Goal: Contribute content: Add original content to the website for others to see

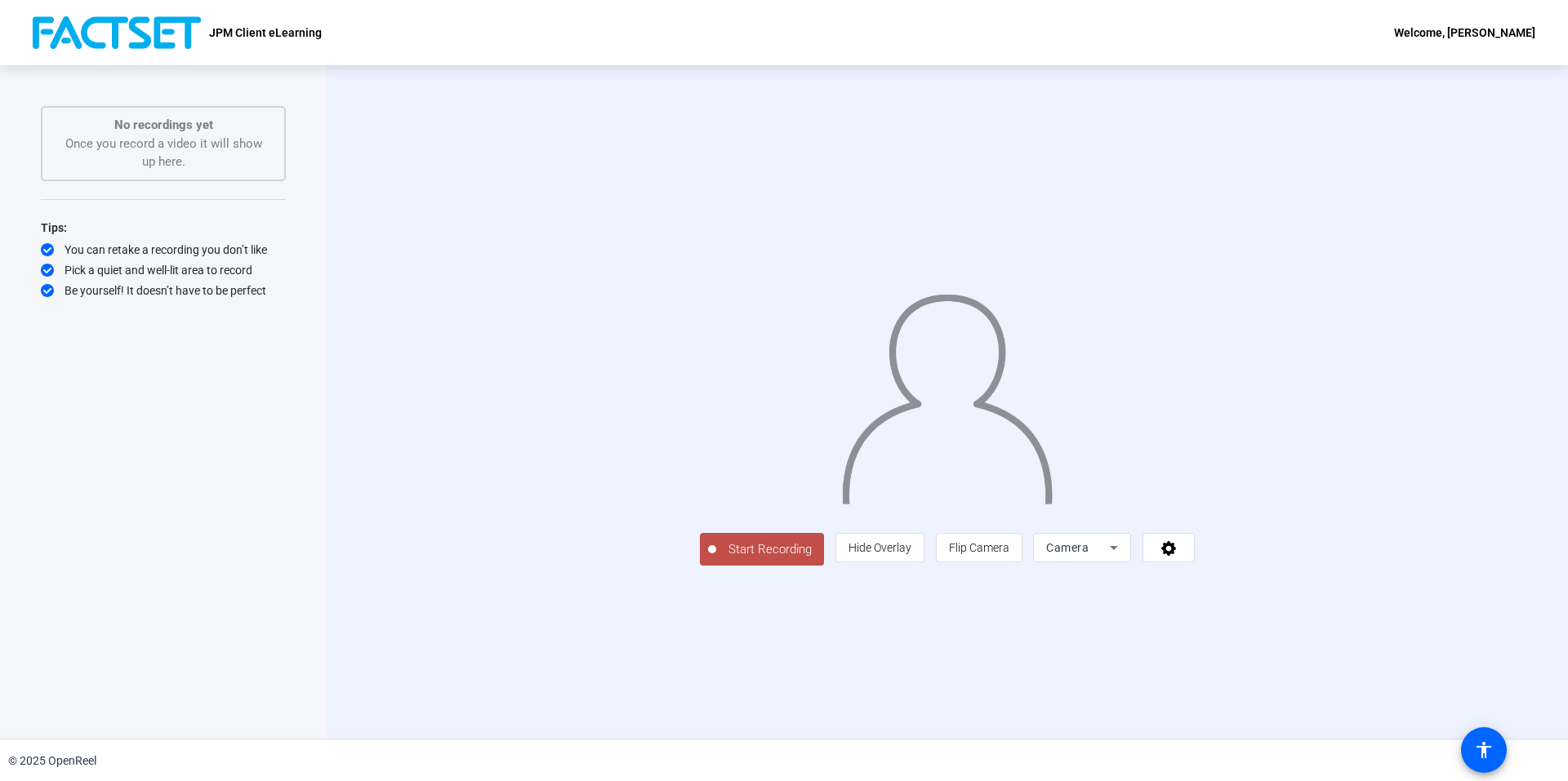
click at [1088, 554] on span "Camera" at bounding box center [1067, 548] width 43 height 13
click at [1274, 587] on span "Screen" at bounding box center [1261, 579] width 31 height 19
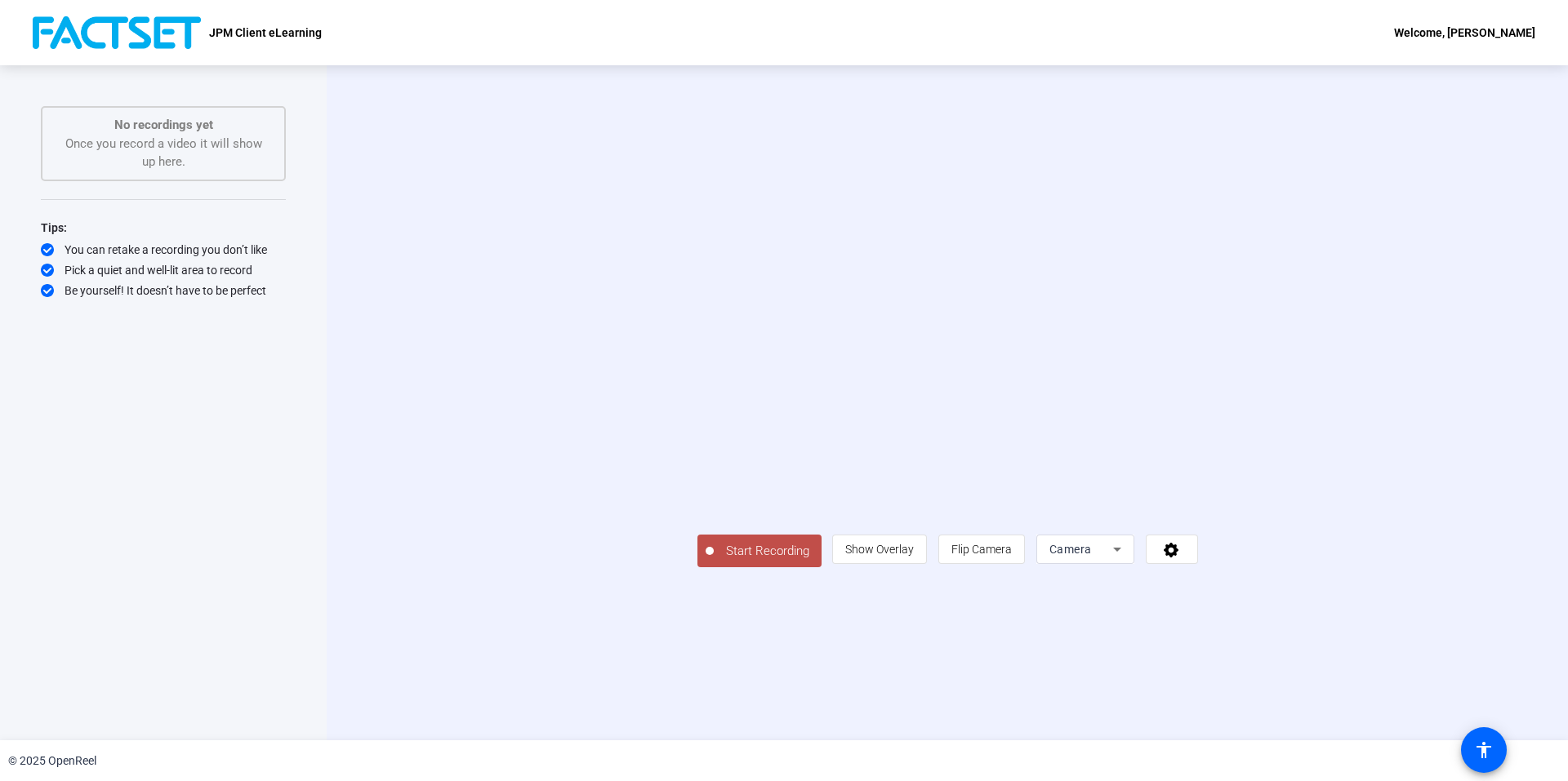
click at [1121, 559] on mat-select "Camera" at bounding box center [1085, 549] width 72 height 19
click at [1289, 590] on mat-option "Screen" at bounding box center [1288, 580] width 98 height 33
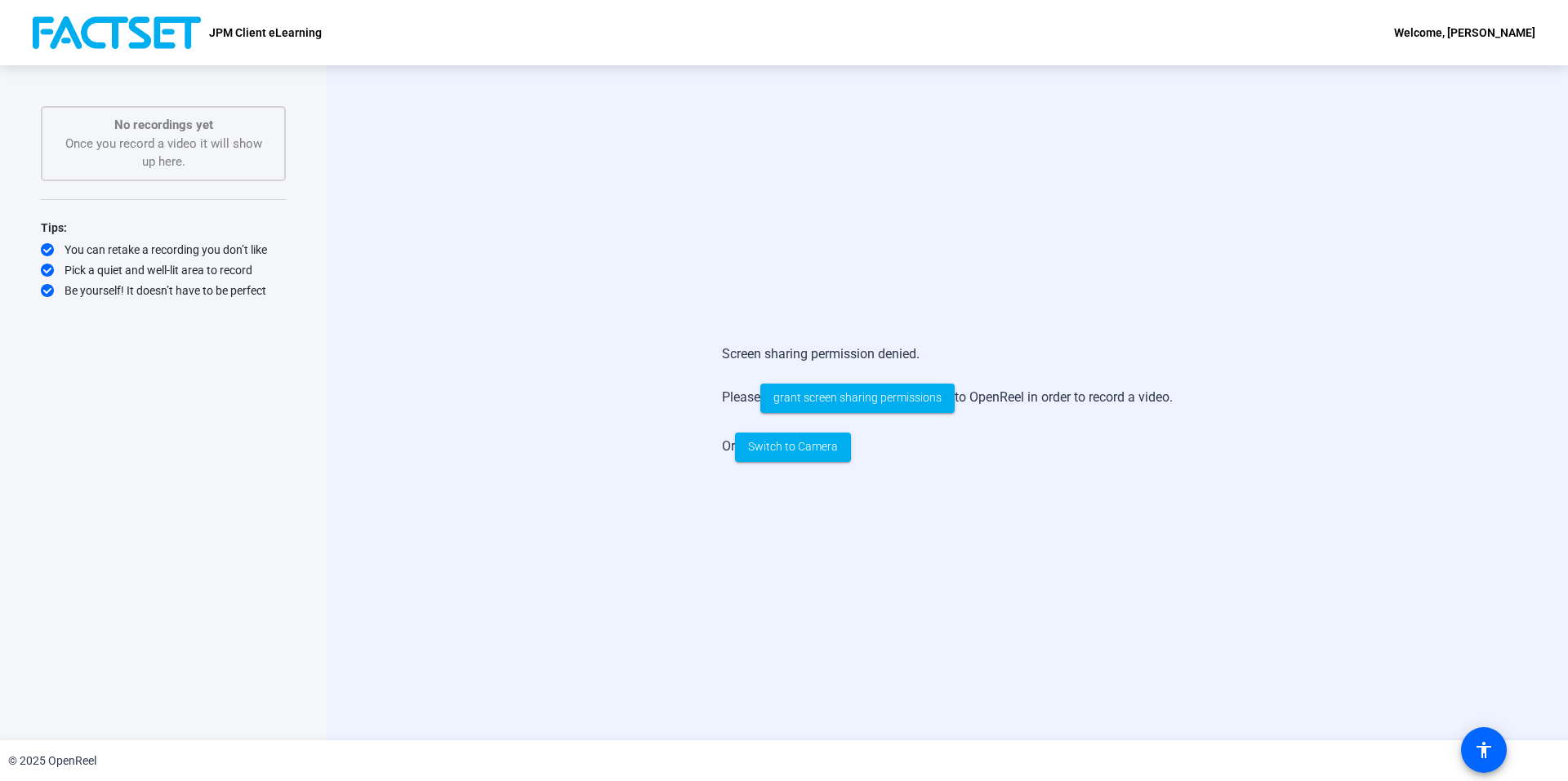
click at [931, 248] on div "Screen sharing permission denied. Please grant screen sharing permissions to Op…" at bounding box center [947, 402] width 1241 height 675
click at [830, 399] on span "grant screen sharing permissions" at bounding box center [857, 398] width 168 height 18
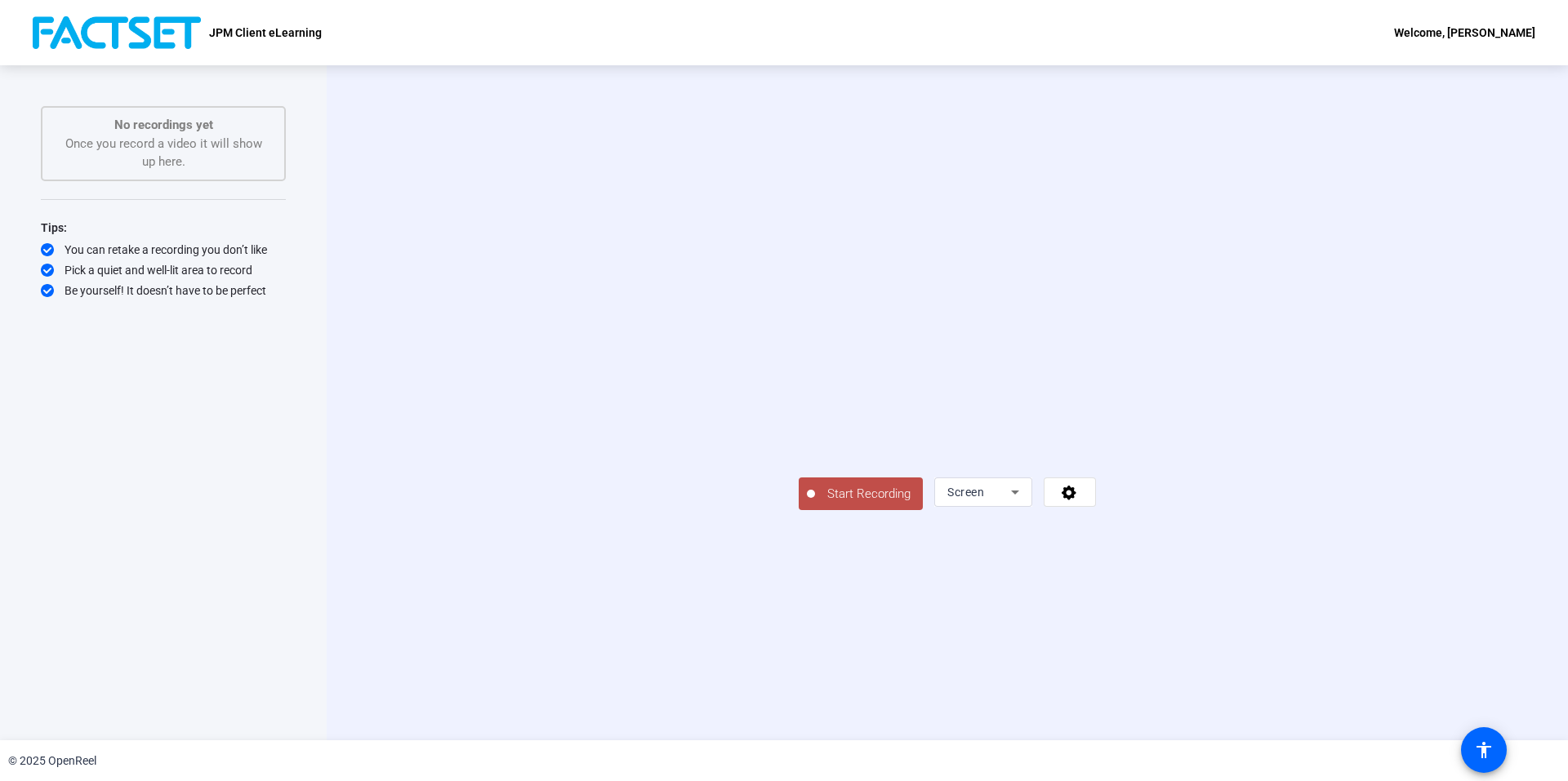
click at [1334, 434] on div "Start Recording Screen" at bounding box center [947, 402] width 1055 height 215
drag, startPoint x: 1182, startPoint y: 554, endPoint x: 1315, endPoint y: 597, distance: 139.8
click at [1315, 510] on div "Start Recording Screen" at bounding box center [947, 402] width 1055 height 215
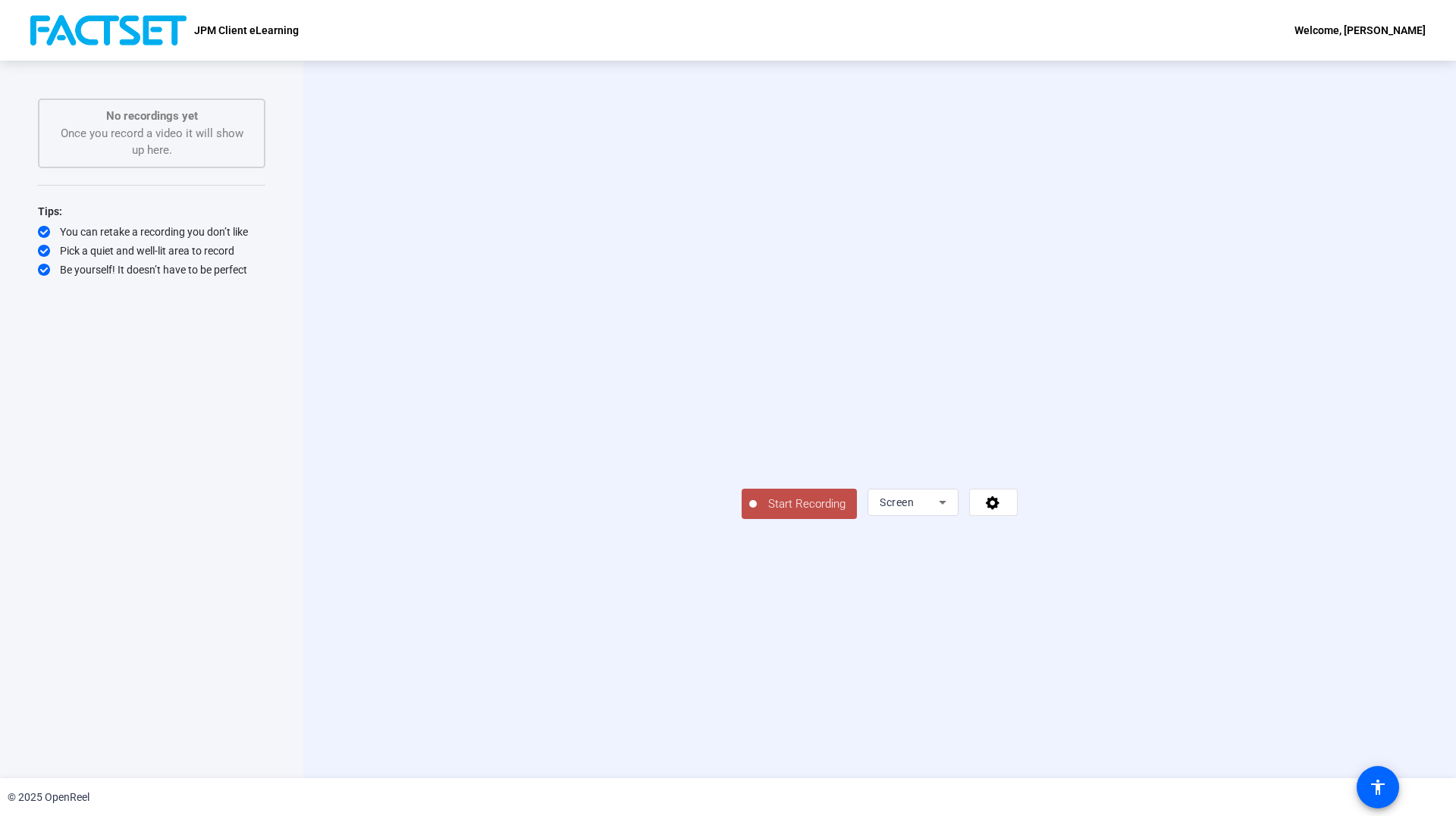
click at [756, 513] on span "Start Recording" at bounding box center [806, 505] width 100 height 17
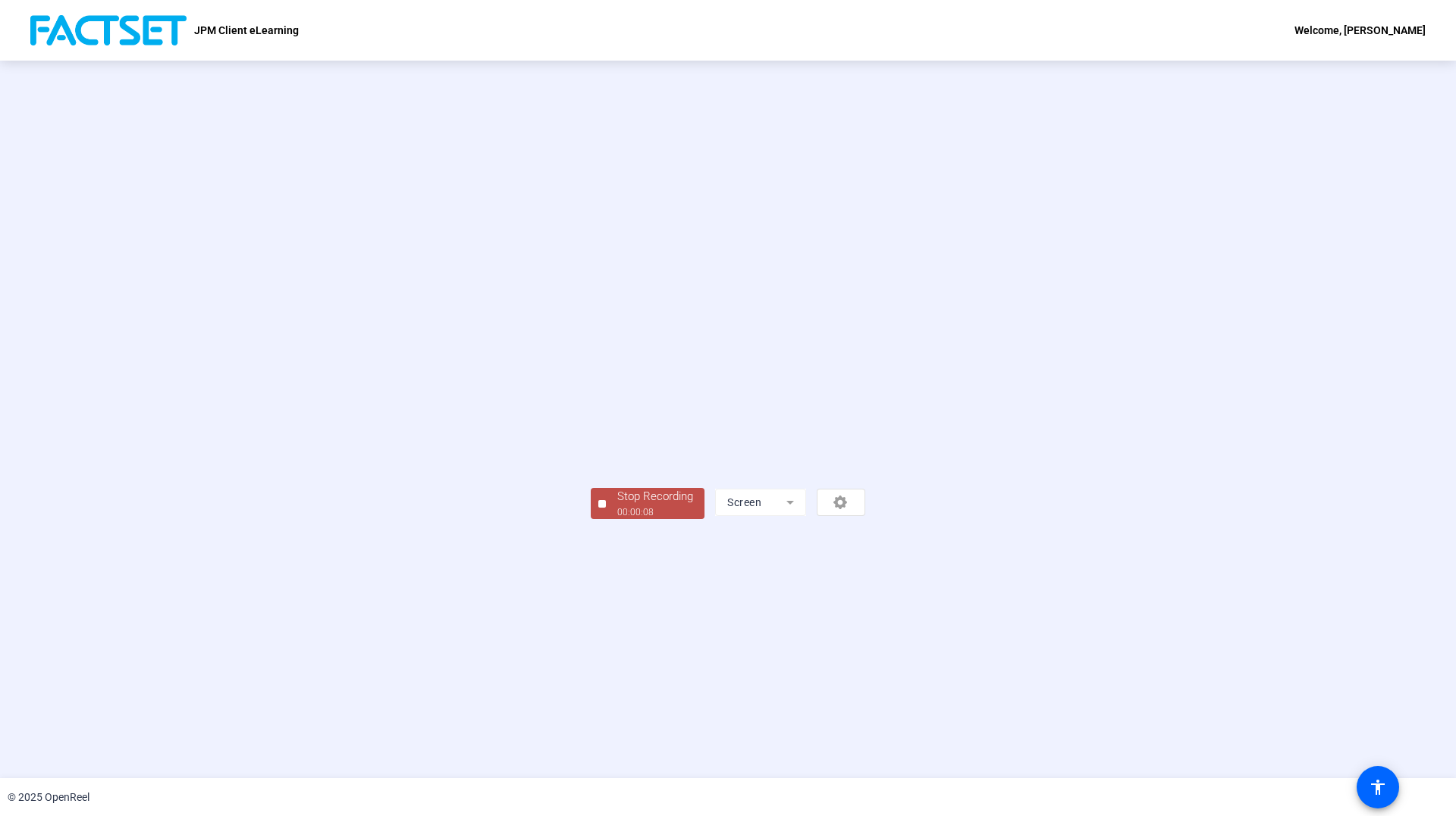
click at [617, 519] on div "00:00:08" at bounding box center [655, 512] width 76 height 14
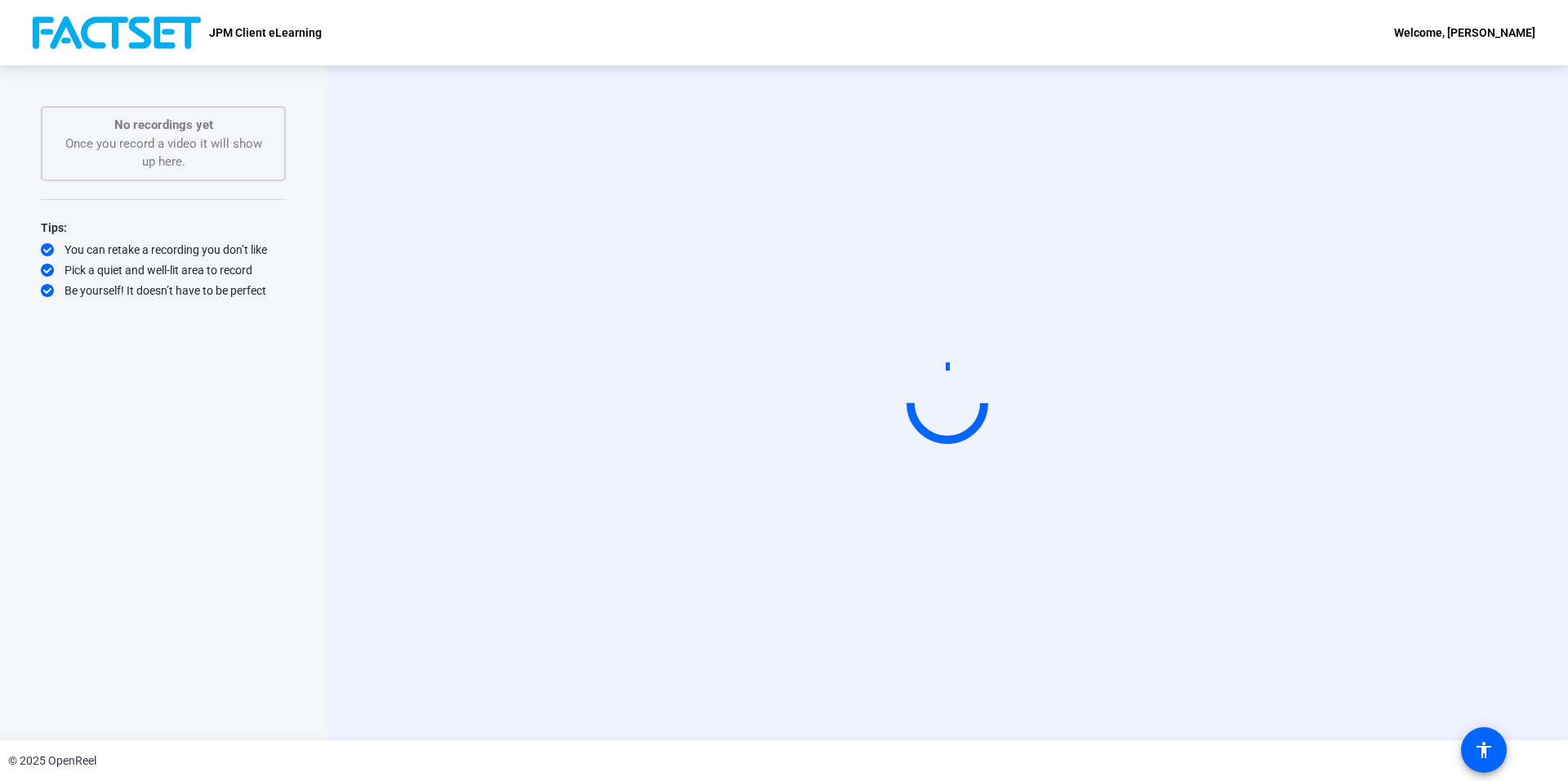
click at [222, 254] on div "You can retake a recording you don’t like" at bounding box center [163, 250] width 245 height 17
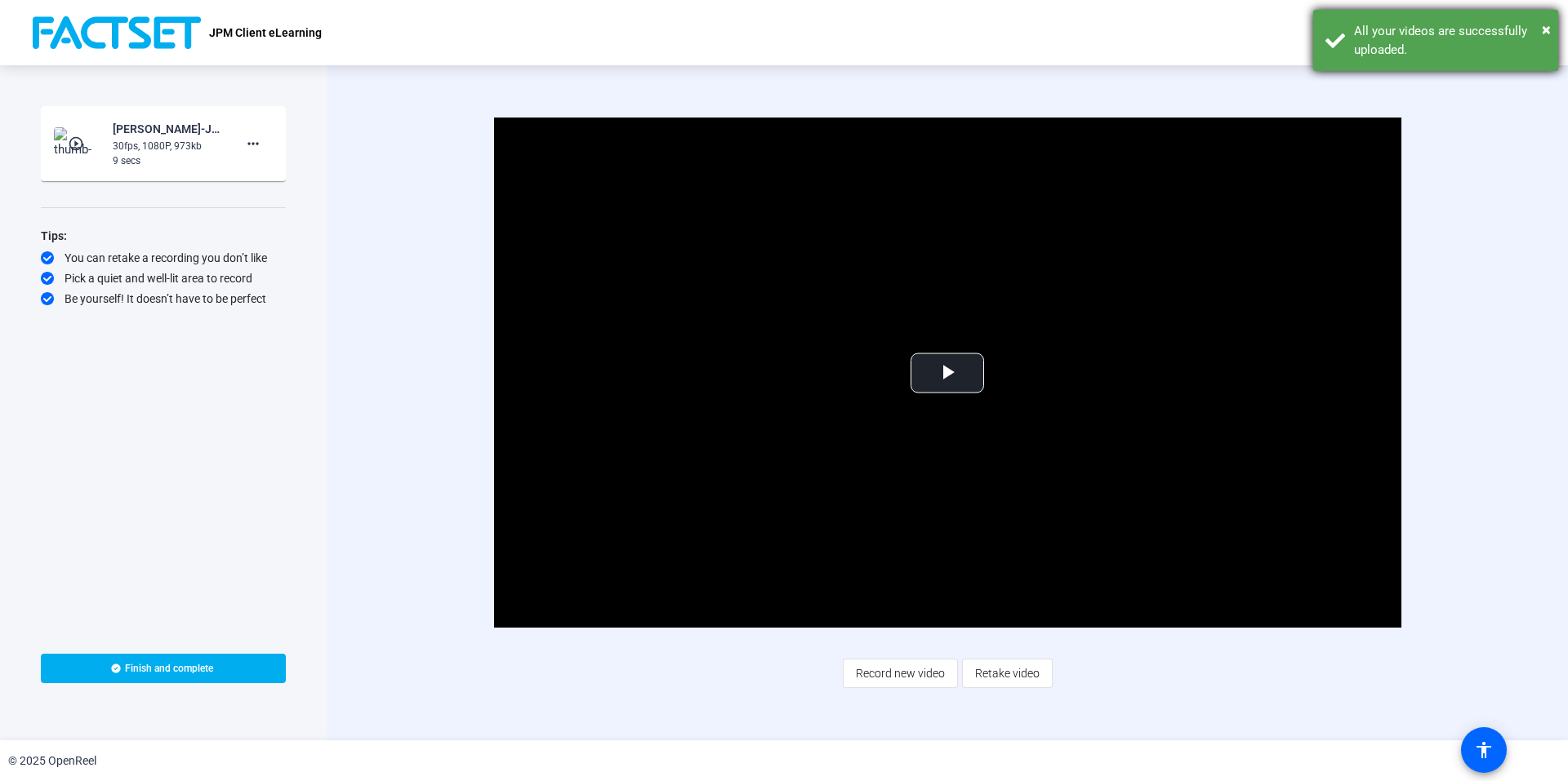
click at [1539, 36] on div "All your videos are successfully uploaded." at bounding box center [1449, 40] width 192 height 37
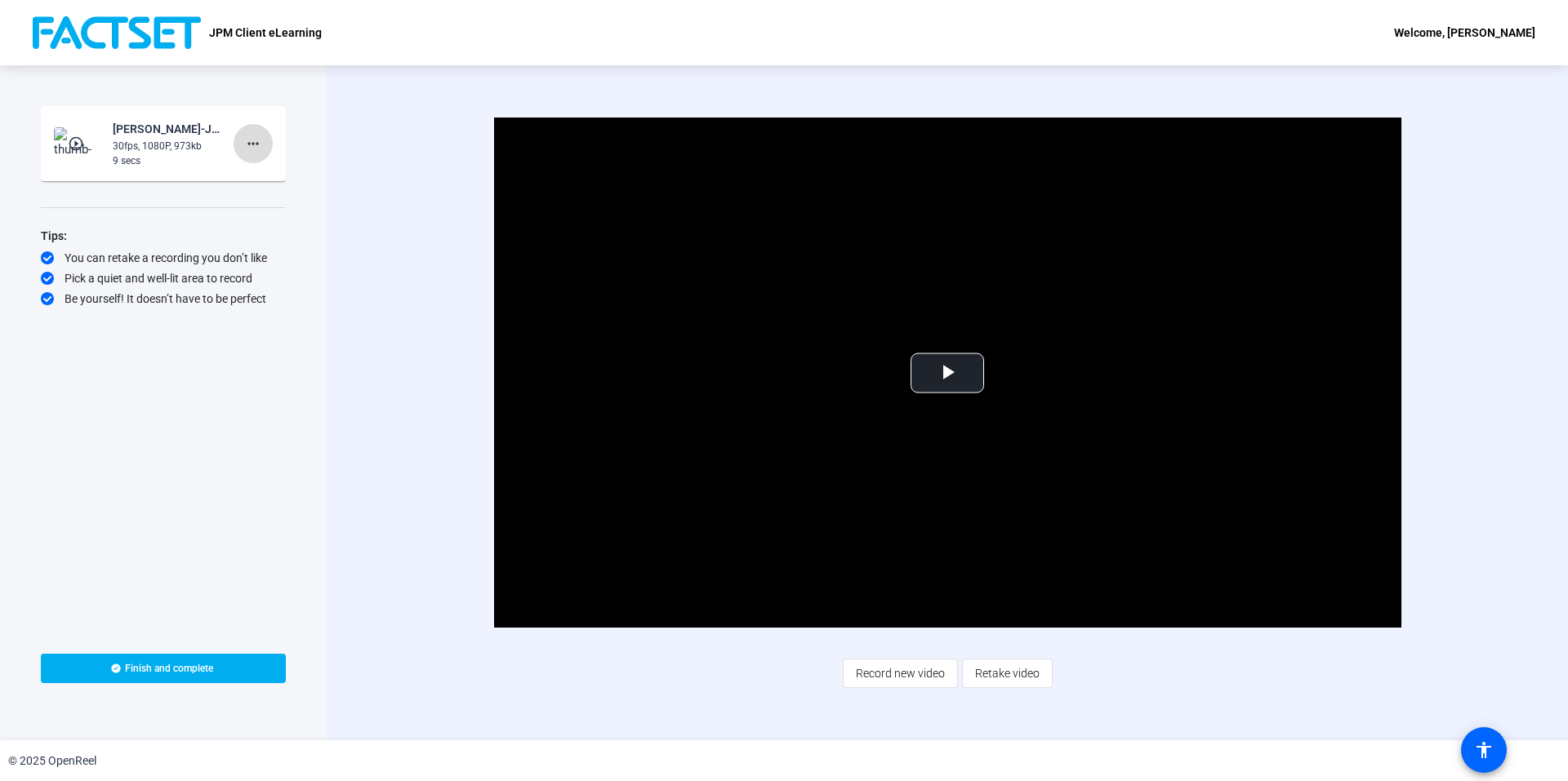
click at [247, 148] on mat-icon "more_horiz" at bounding box center [253, 143] width 19 height 19
click at [267, 184] on span "Delete clip" at bounding box center [279, 177] width 65 height 19
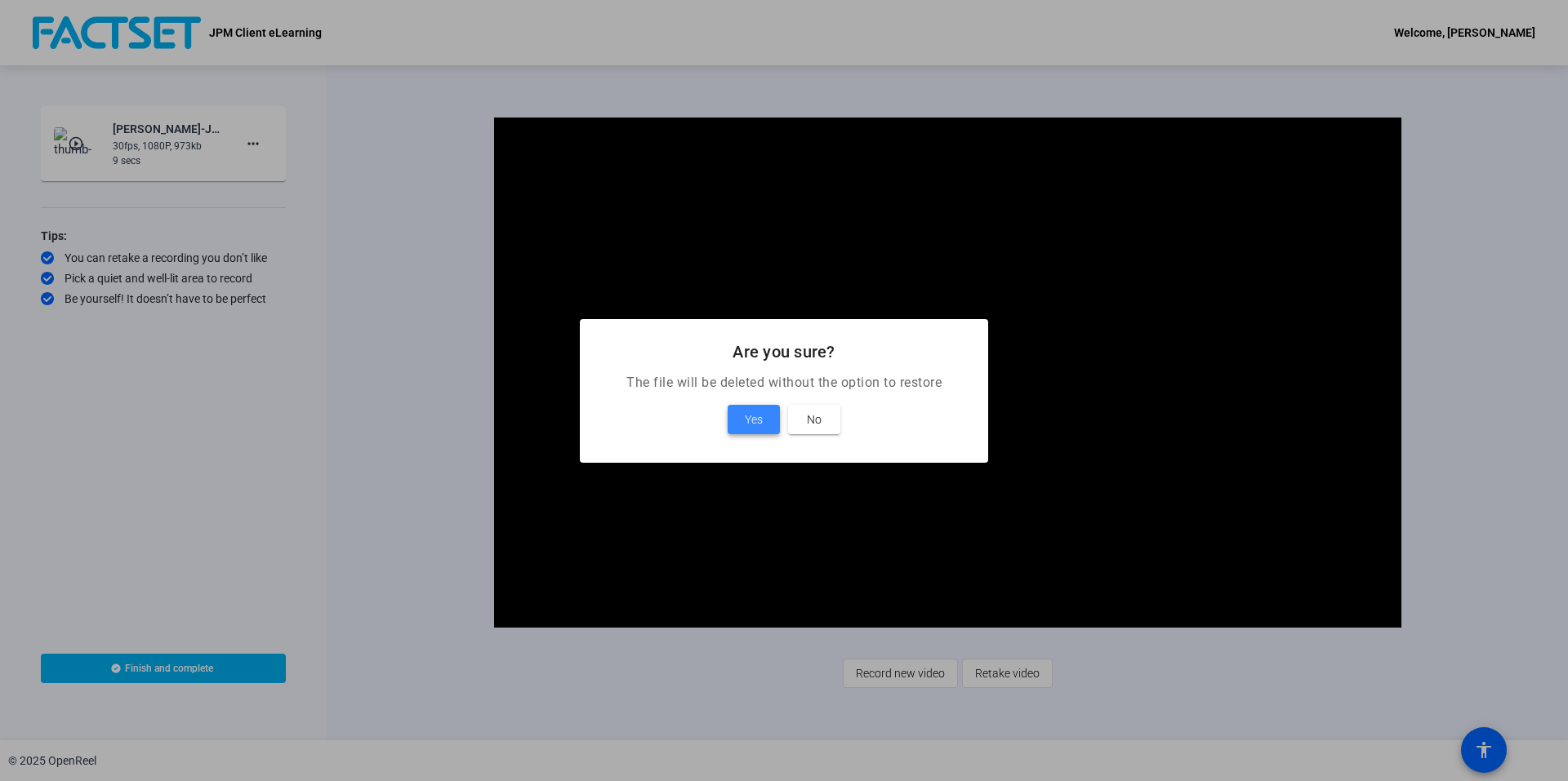
click at [747, 425] on span "Yes" at bounding box center [753, 419] width 18 height 19
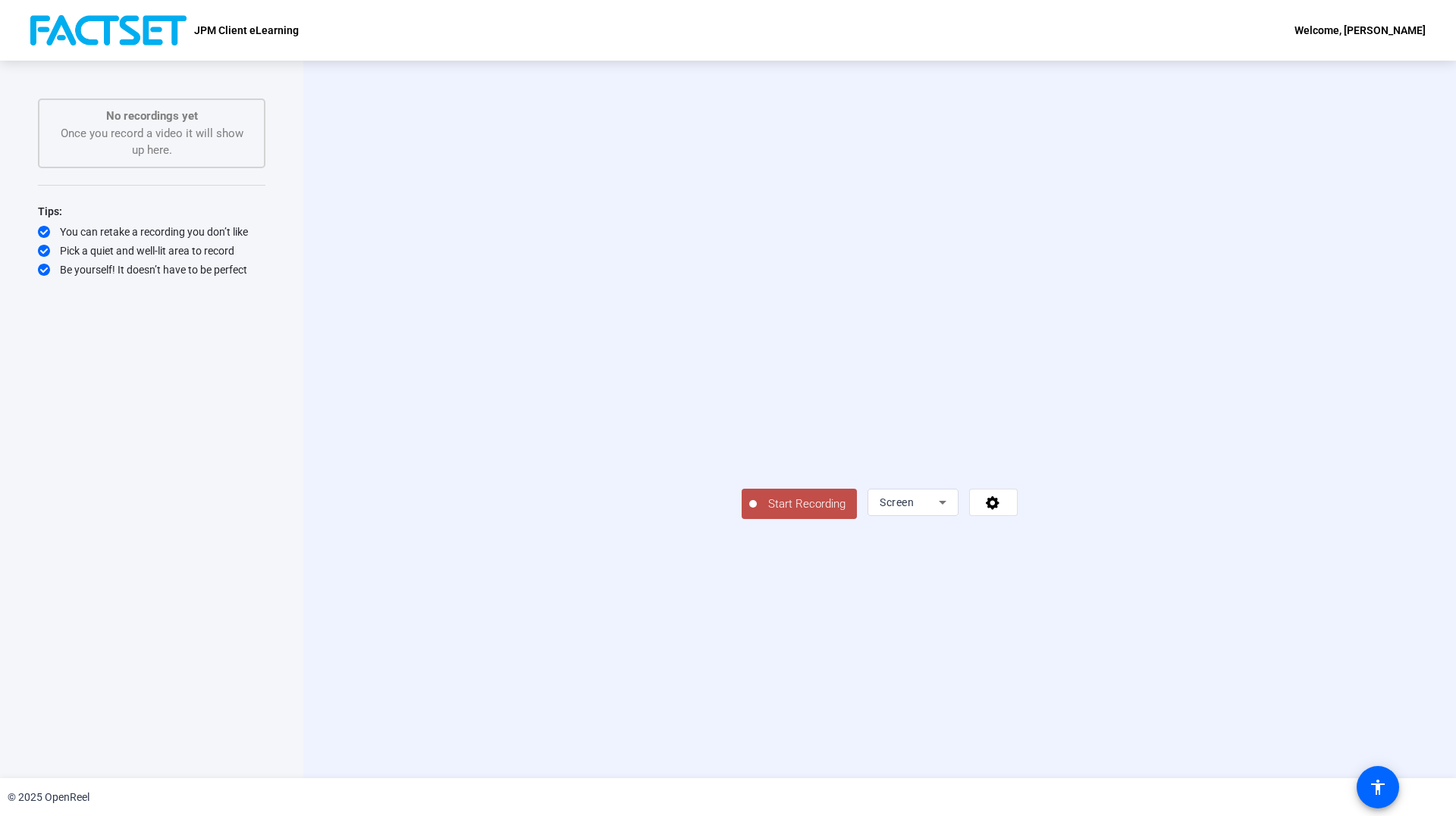
click at [756, 513] on span "Start Recording" at bounding box center [806, 505] width 100 height 17
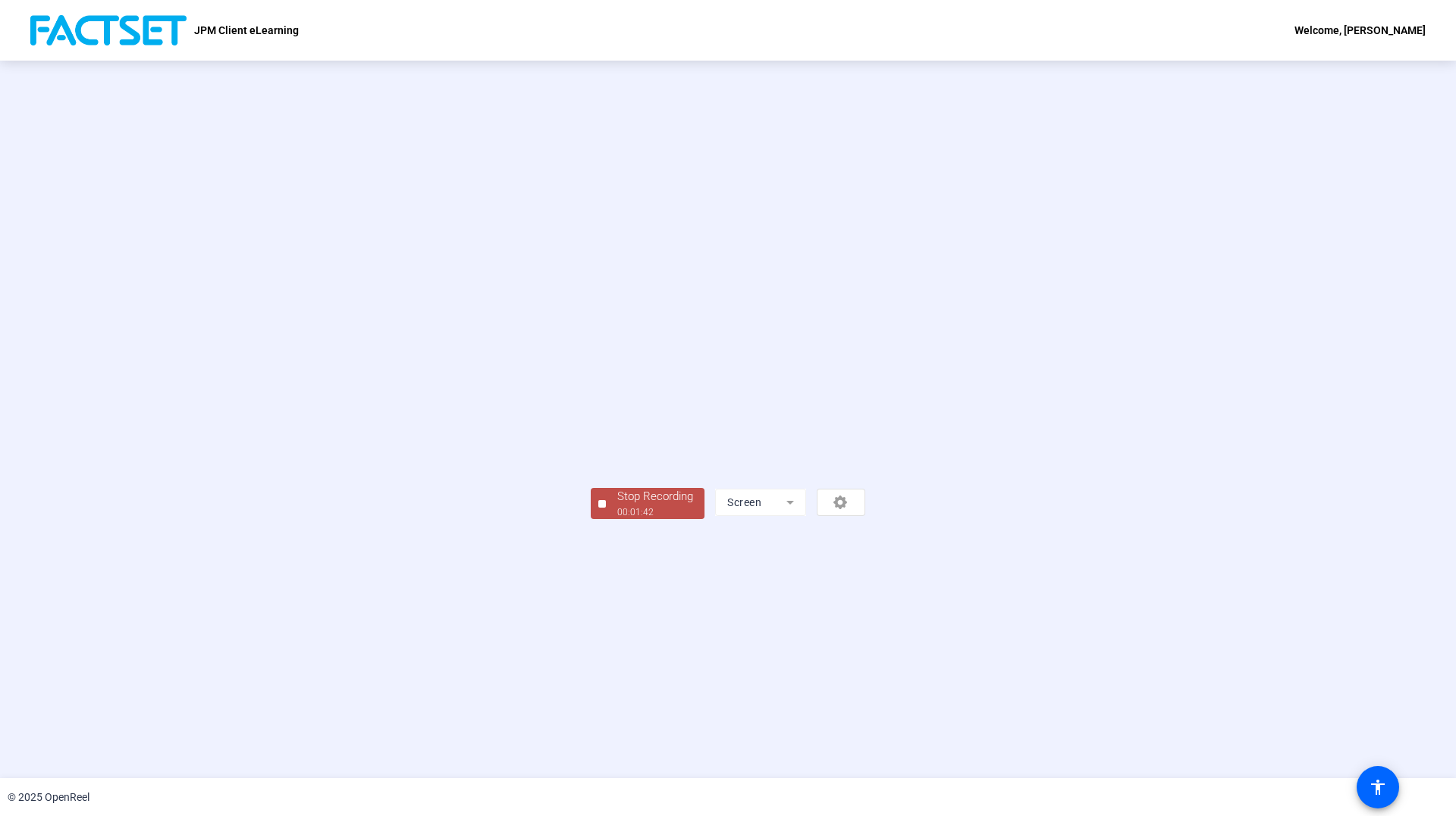
click at [617, 505] on div "Stop Recording" at bounding box center [655, 497] width 76 height 17
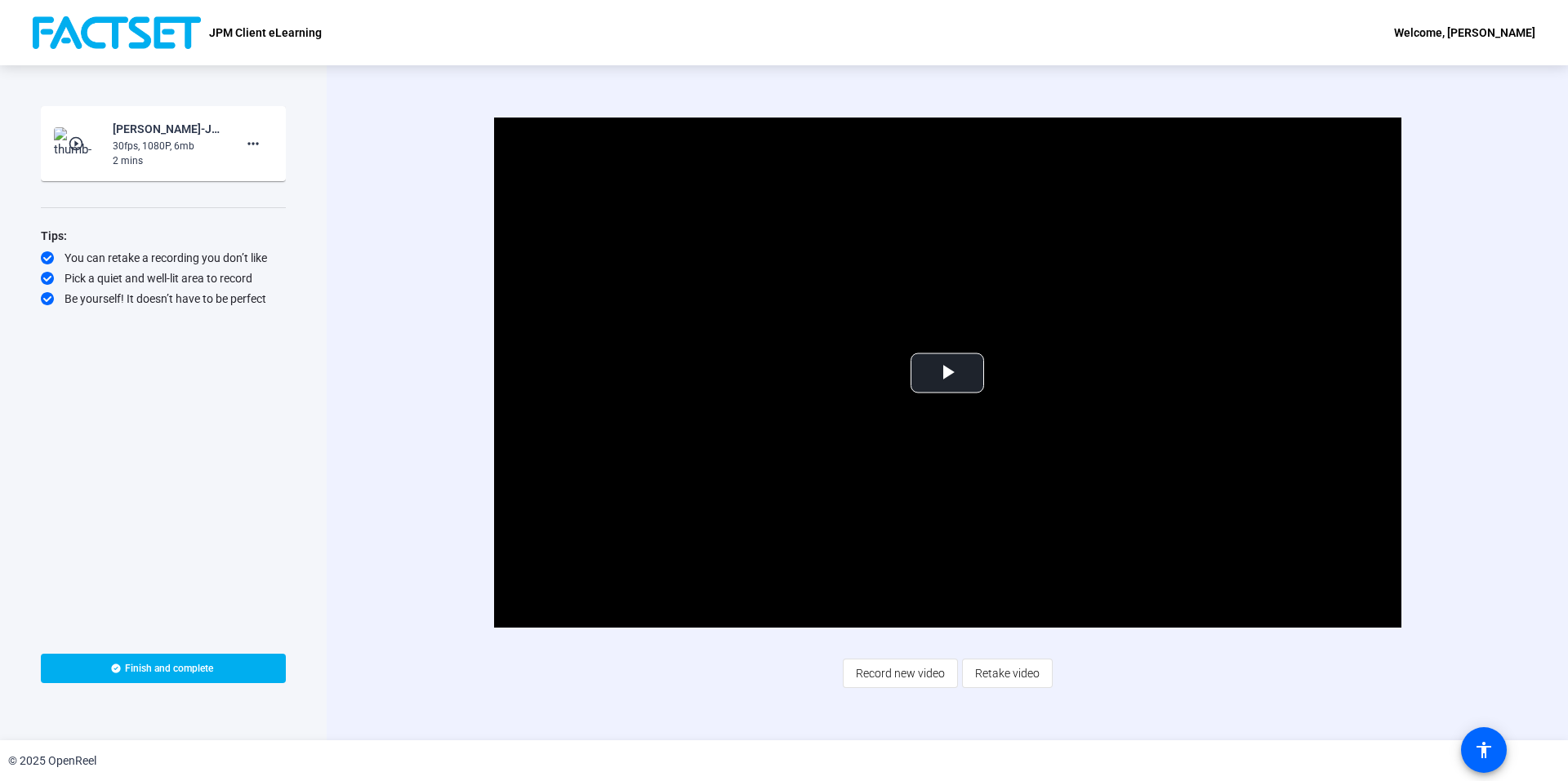
click at [924, 674] on span "Record new video" at bounding box center [900, 673] width 89 height 31
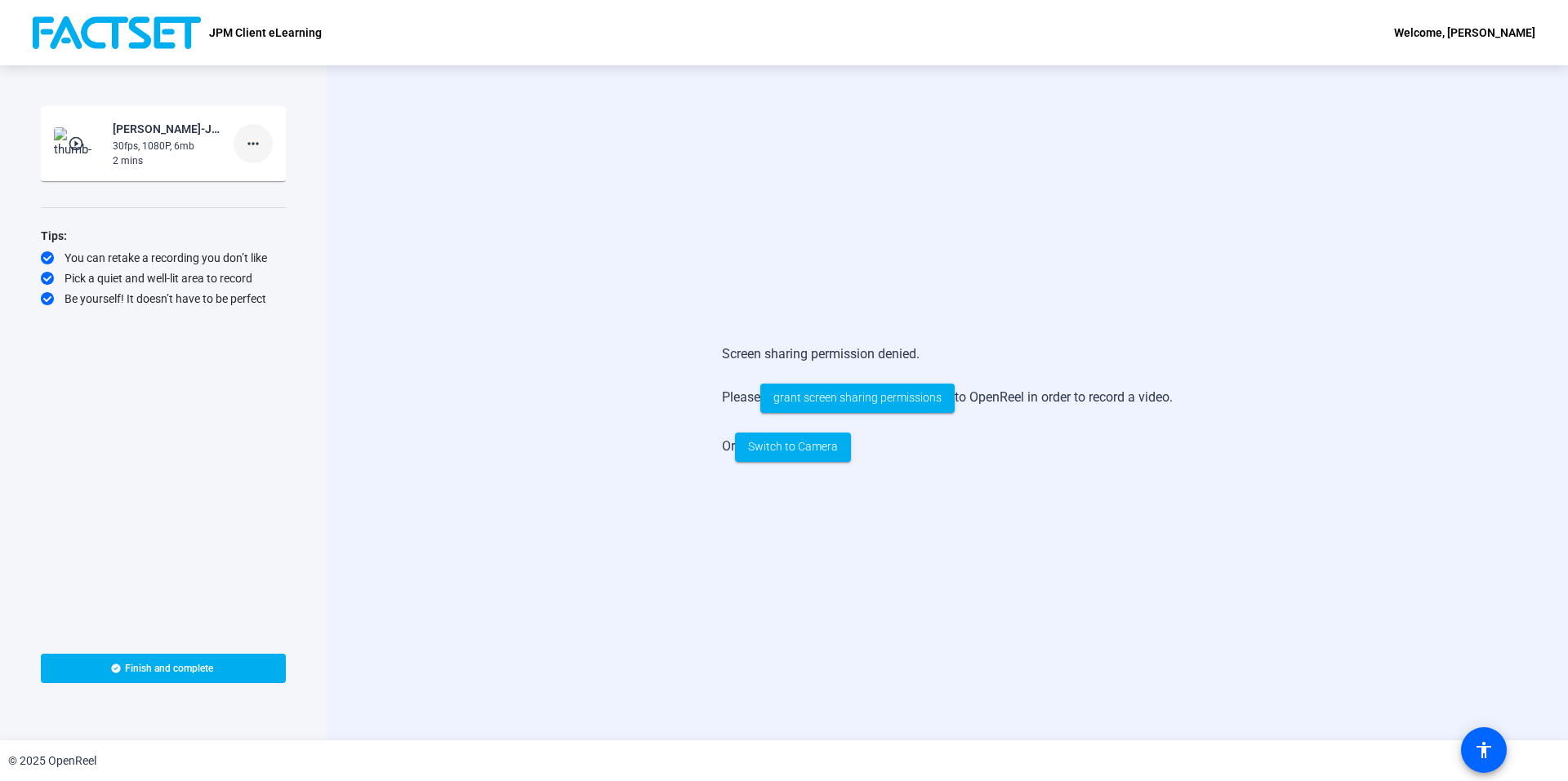
click at [253, 140] on mat-icon "more_horiz" at bounding box center [253, 143] width 19 height 19
drag, startPoint x: 268, startPoint y: 175, endPoint x: 267, endPoint y: 198, distance: 23.0
click at [267, 198] on div "Delete clip Retake Add Notes" at bounding box center [278, 197] width 91 height 61
click at [267, 198] on div "Start Recording play_circle_outline [PERSON_NAME]-JPM Client eLearning-JPM Clie…" at bounding box center [163, 365] width 245 height 518
click at [258, 150] on mat-icon "more_horiz" at bounding box center [253, 143] width 19 height 19
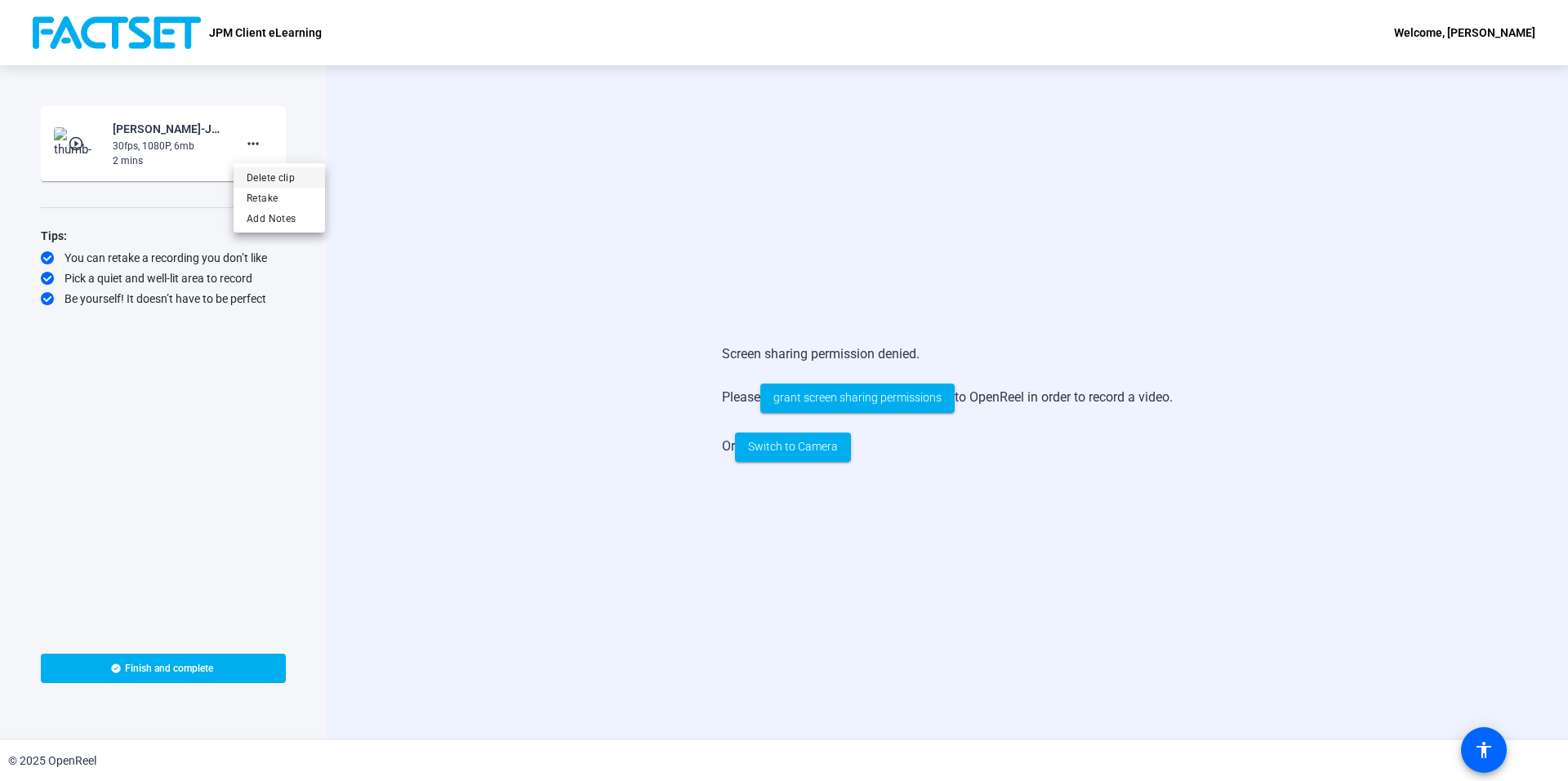
click at [287, 172] on span "Delete clip" at bounding box center [279, 177] width 65 height 19
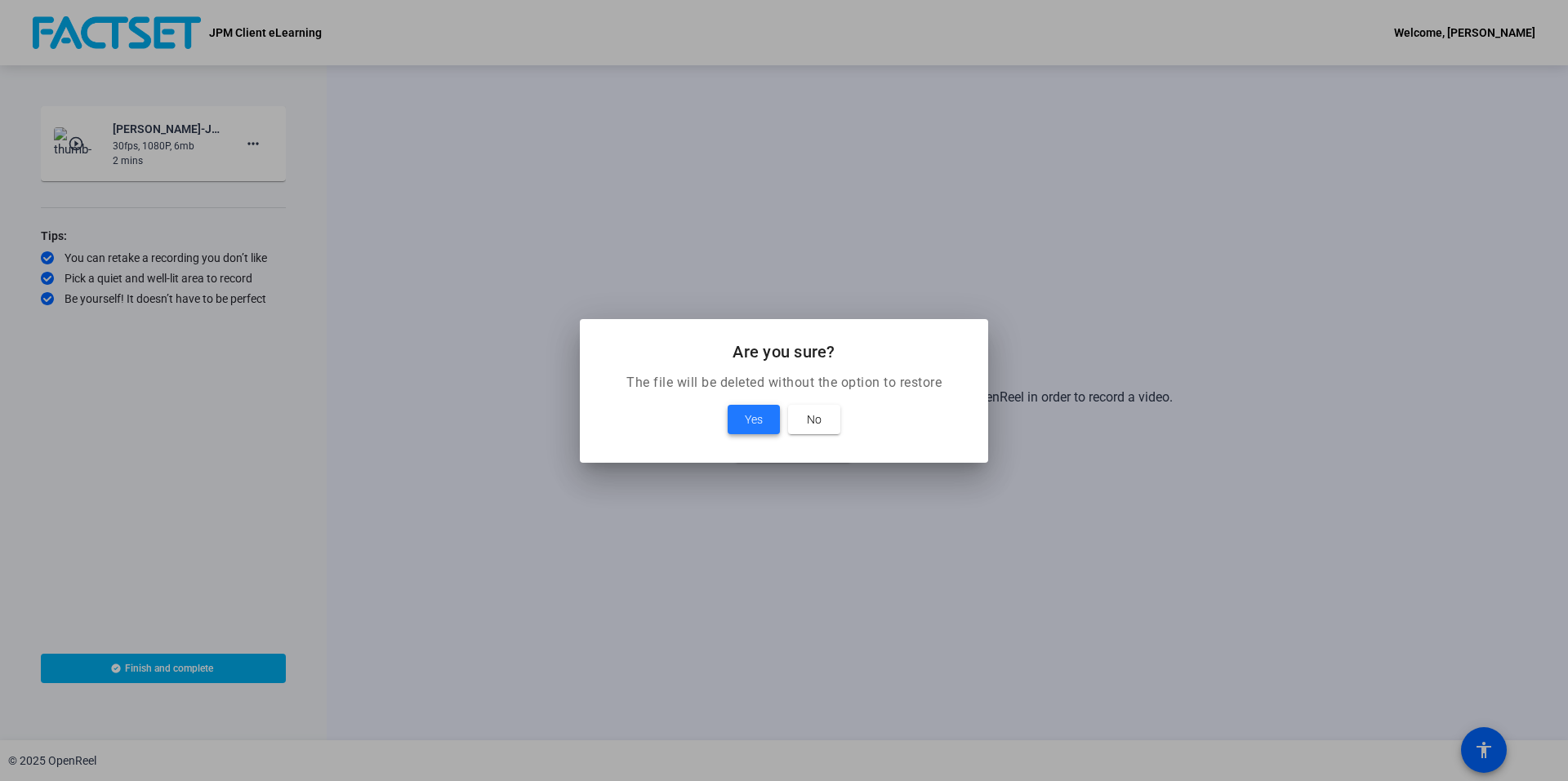
drag, startPoint x: 752, startPoint y: 427, endPoint x: 745, endPoint y: 420, distance: 9.9
click at [751, 426] on span "Yes" at bounding box center [753, 419] width 18 height 19
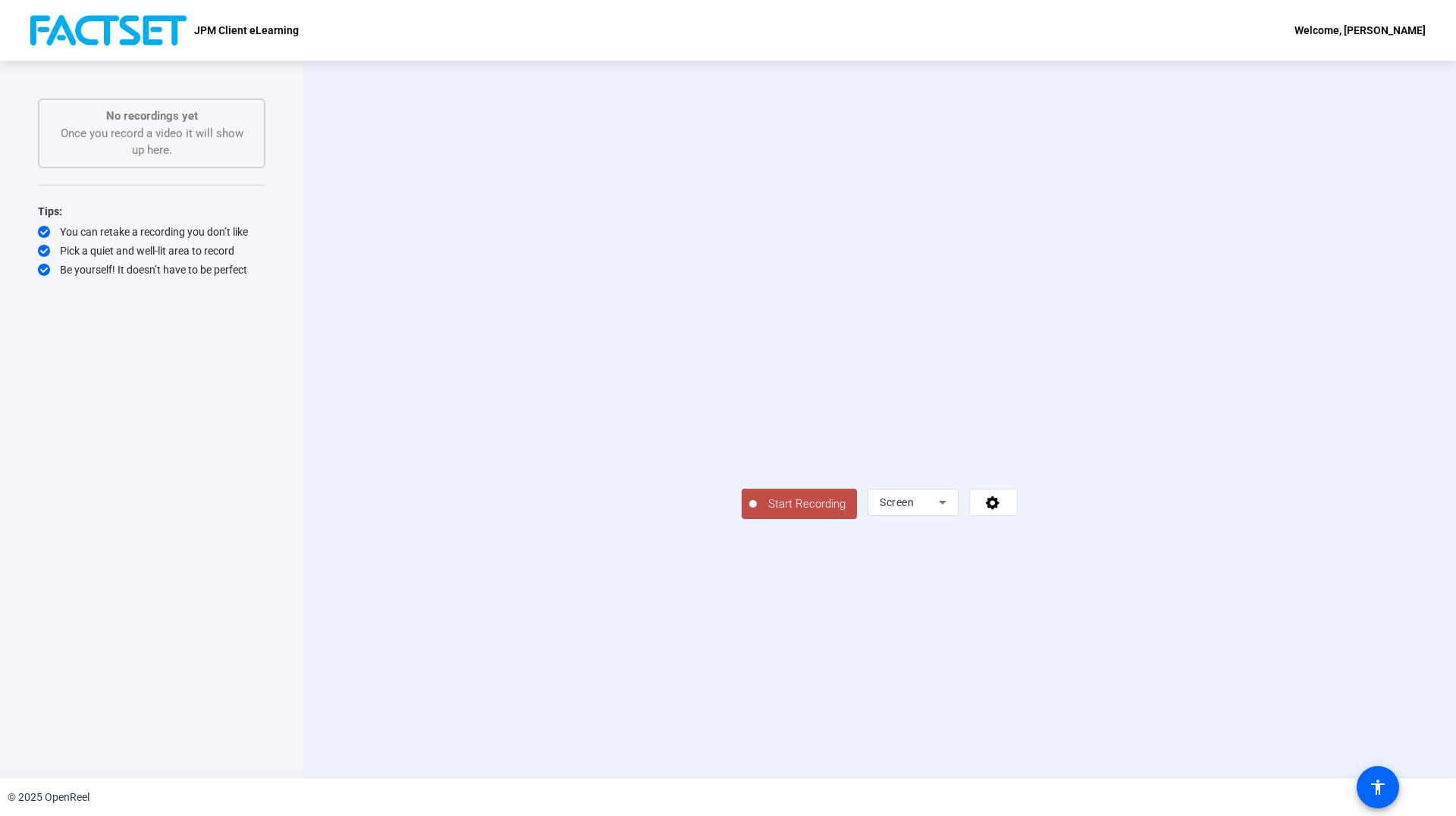
click at [756, 513] on span "Start Recording" at bounding box center [806, 505] width 100 height 17
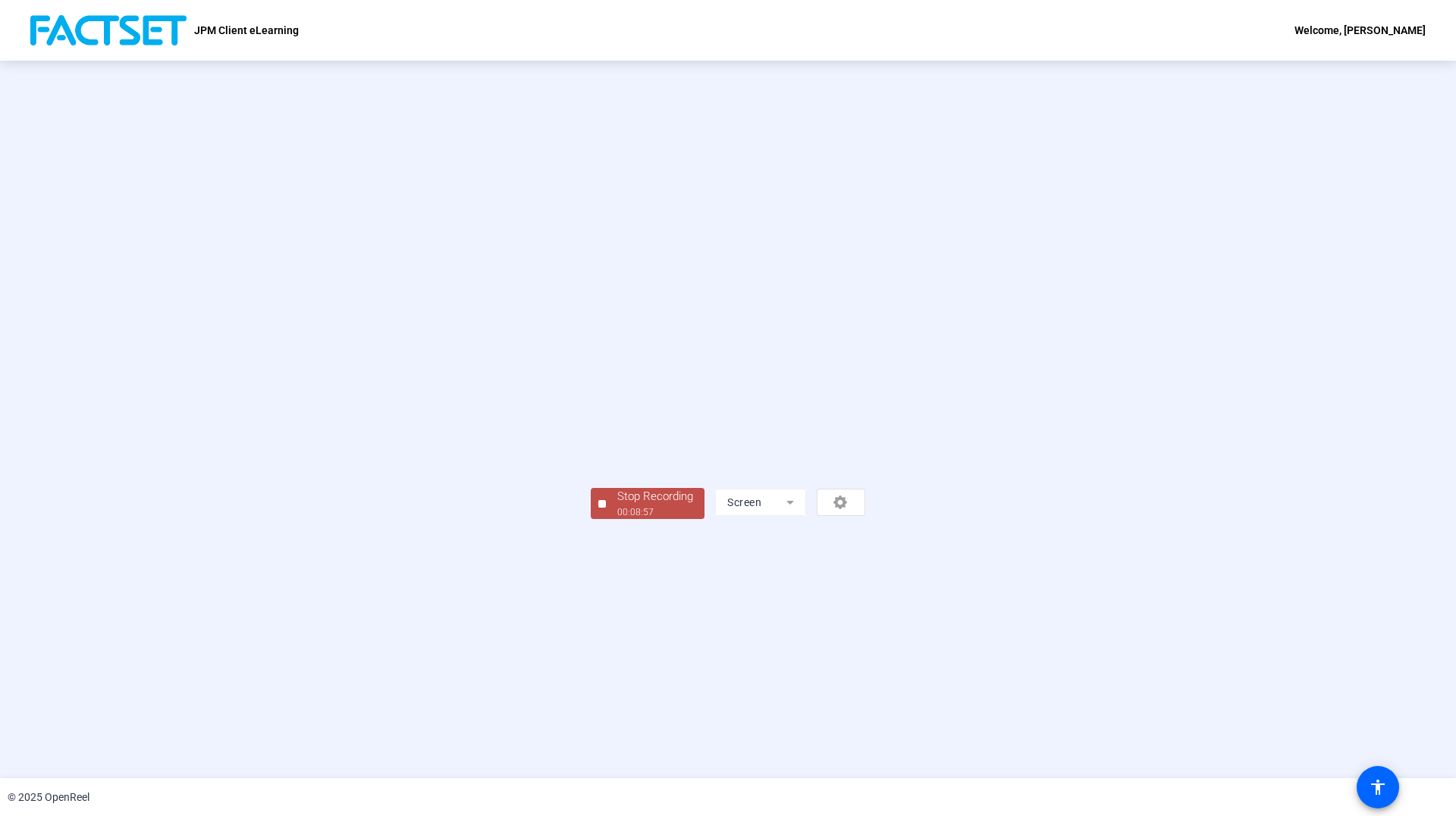
click at [617, 505] on div "Stop Recording" at bounding box center [655, 497] width 76 height 17
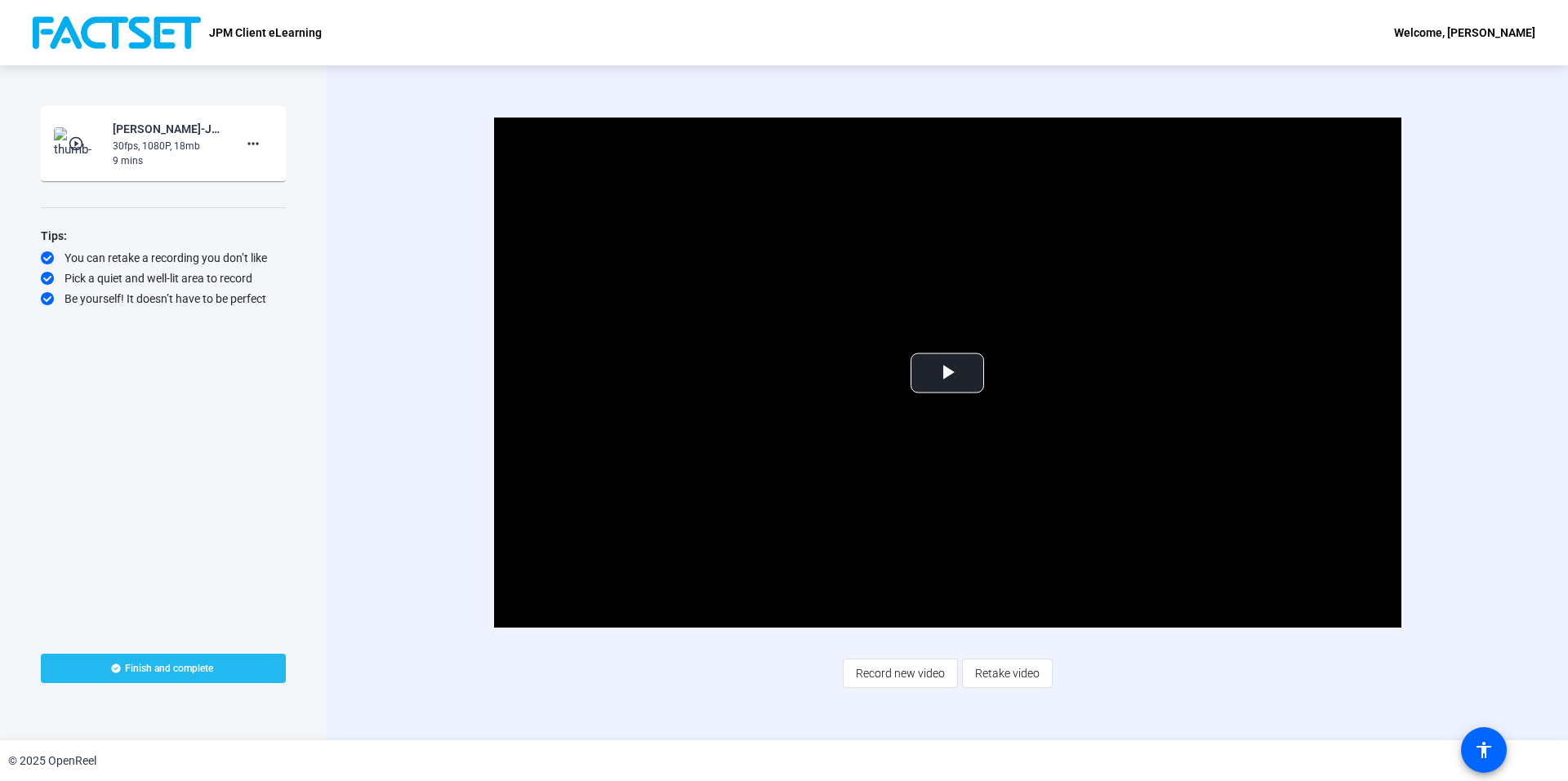
click at [150, 660] on span at bounding box center [163, 668] width 245 height 39
